Goal: Task Accomplishment & Management: Use online tool/utility

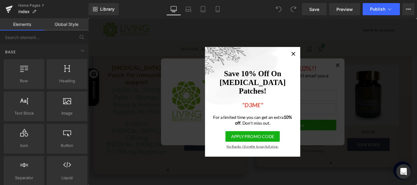
scroll to position [202, 0]
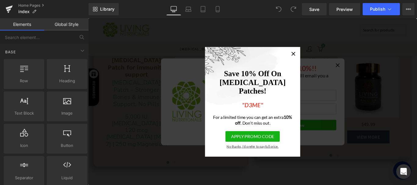
click at [271, 164] on span "No thanks, I'd prefer to pay full price." at bounding box center [272, 162] width 88 height 5
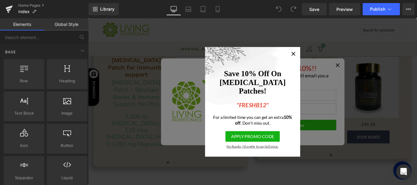
click at [316, 58] on icon at bounding box center [318, 58] width 4 height 4
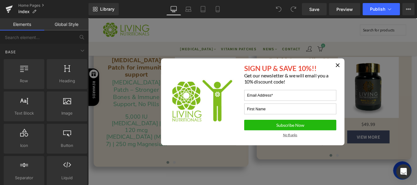
click at [364, 70] on icon at bounding box center [367, 70] width 7 height 7
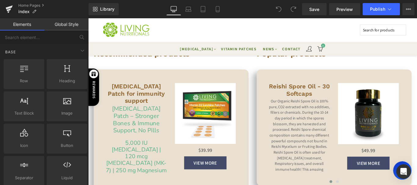
scroll to position [156, 0]
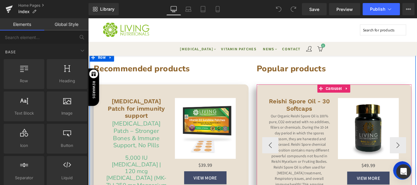
click at [404, 94] on div at bounding box center [364, 158] width 174 height 131
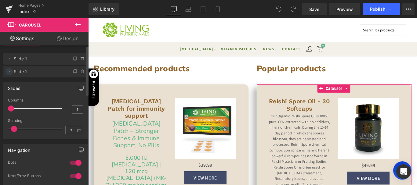
click at [10, 73] on icon at bounding box center [9, 71] width 5 height 5
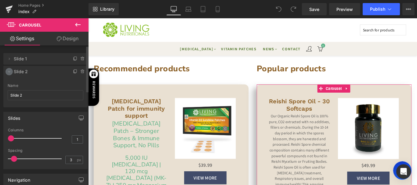
click at [10, 73] on icon at bounding box center [9, 71] width 5 height 5
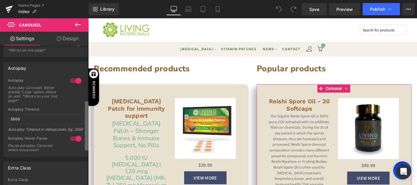
scroll to position [0, 0]
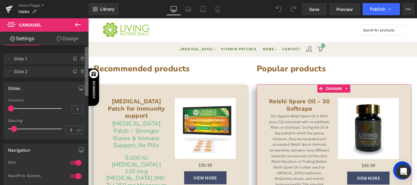
click at [67, 42] on div "Settings Design Delete Cancel Slide 1 Slide 1 Name Slide 1 Delete Cancel Slide …" at bounding box center [44, 117] width 88 height 170
click at [35, 71] on span "Slide 2" at bounding box center [39, 72] width 51 height 12
click at [10, 71] on icon at bounding box center [9, 71] width 5 height 5
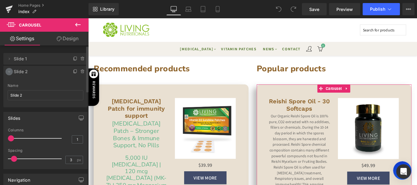
click at [10, 71] on icon at bounding box center [9, 71] width 5 height 5
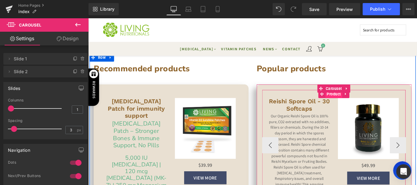
click at [360, 105] on span "Product" at bounding box center [363, 103] width 19 height 9
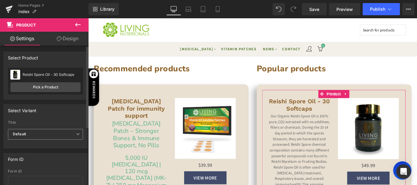
click at [44, 134] on span "Default" at bounding box center [45, 134] width 75 height 11
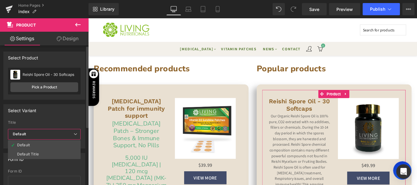
click at [44, 134] on span "Default" at bounding box center [44, 134] width 73 height 11
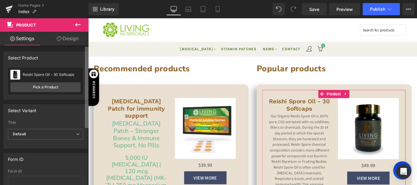
click at [77, 98] on div "Attention : If you want to show the product linked with the product page you ar…" at bounding box center [44, 116] width 88 height 142
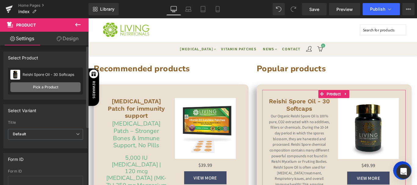
click at [58, 89] on link "Pick a Product" at bounding box center [45, 87] width 70 height 10
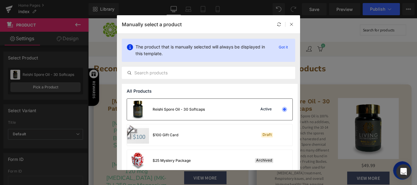
click at [245, 113] on div "Reishi Spore Oil - 30 Softcaps Active" at bounding box center [209, 109] width 165 height 21
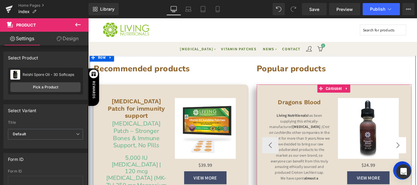
click at [287, 163] on button "‹" at bounding box center [292, 161] width 18 height 18
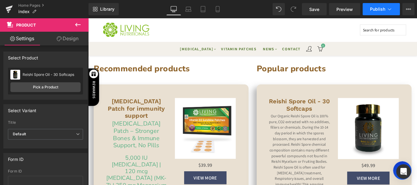
click at [378, 13] on button "Publish" at bounding box center [380, 9] width 37 height 12
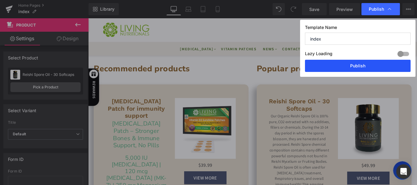
click at [353, 69] on button "Publish" at bounding box center [358, 66] width 106 height 12
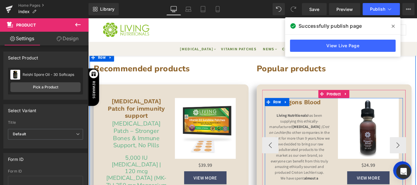
click at [361, 147] on div "Dragons Blood (P) Title Living Nutritionals has been supplying this ethically-m…" at bounding box center [324, 156] width 77 height 96
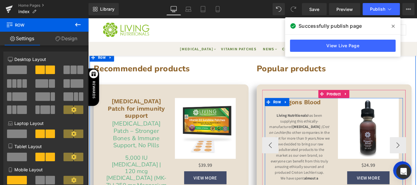
click at [361, 147] on div "Dragons Blood (P) Title Living Nutritionals has been supplying this ethically-m…" at bounding box center [324, 156] width 77 height 96
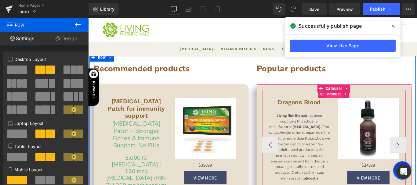
click at [366, 106] on span "Product" at bounding box center [363, 103] width 19 height 9
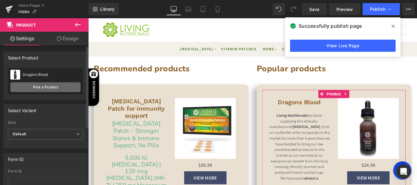
click at [50, 86] on link "Pick a Product" at bounding box center [45, 87] width 70 height 10
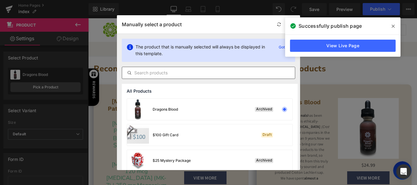
click at [186, 70] on input "text" at bounding box center [208, 72] width 173 height 7
paste input "Reishi Triterpene Crystals"
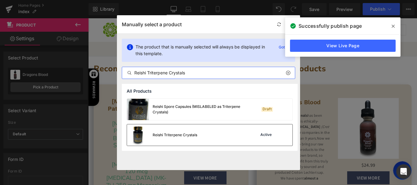
type input "Reishi Triterpene Crystals"
click at [234, 134] on div "Reishi Triterpene Crystals Active" at bounding box center [209, 134] width 165 height 21
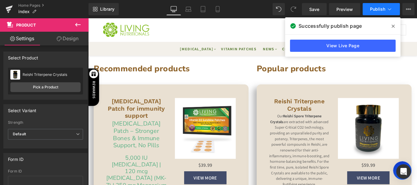
click at [384, 11] on span "Publish" at bounding box center [377, 9] width 15 height 5
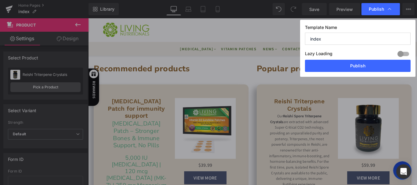
click at [384, 11] on span "Publish" at bounding box center [380, 9] width 24 height 6
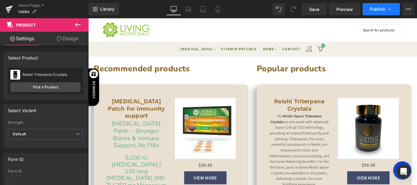
click at [384, 11] on span "Publish" at bounding box center [377, 9] width 15 height 5
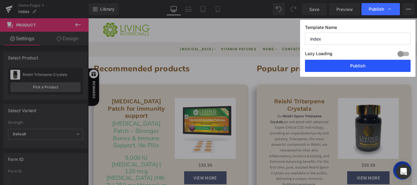
click at [360, 66] on button "Publish" at bounding box center [358, 66] width 106 height 12
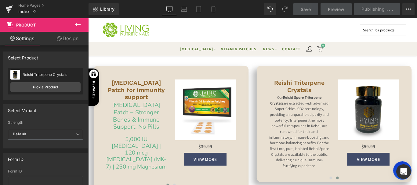
scroll to position [172, 0]
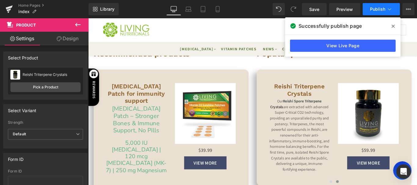
click at [368, 10] on button "Publish" at bounding box center [380, 9] width 37 height 12
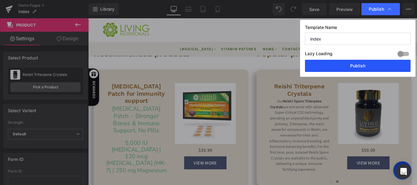
click at [353, 66] on button "Publish" at bounding box center [358, 66] width 106 height 12
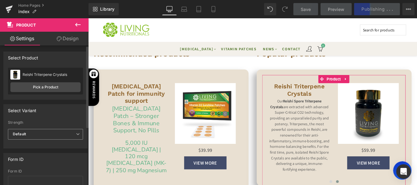
click at [36, 131] on span "Default" at bounding box center [45, 134] width 75 height 11
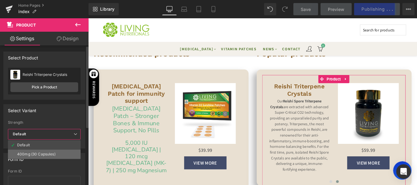
click at [33, 151] on li "400mg (30 Capsules)" at bounding box center [44, 154] width 73 height 9
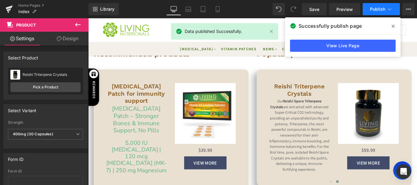
click at [371, 11] on span "Publish" at bounding box center [377, 9] width 15 height 5
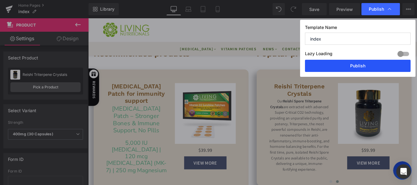
click at [340, 70] on button "Publish" at bounding box center [358, 66] width 106 height 12
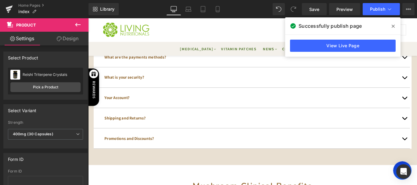
scroll to position [1207, 0]
